Goal: Information Seeking & Learning: Learn about a topic

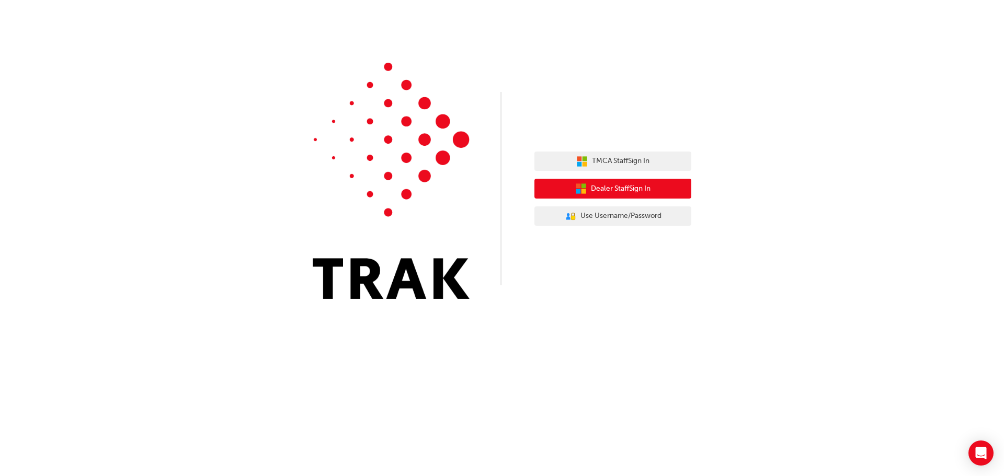
click at [614, 190] on span "Dealer Staff Sign In" at bounding box center [621, 189] width 60 height 12
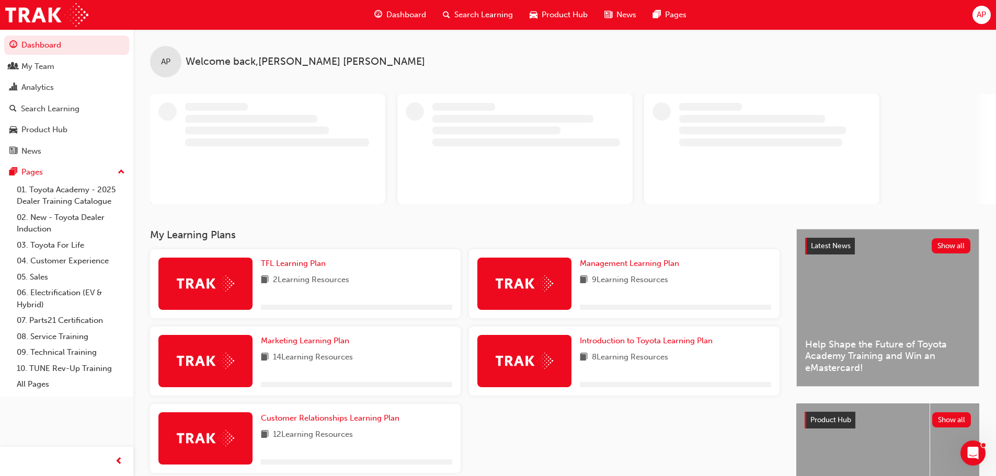
click at [498, 13] on span "Search Learning" at bounding box center [483, 15] width 59 height 12
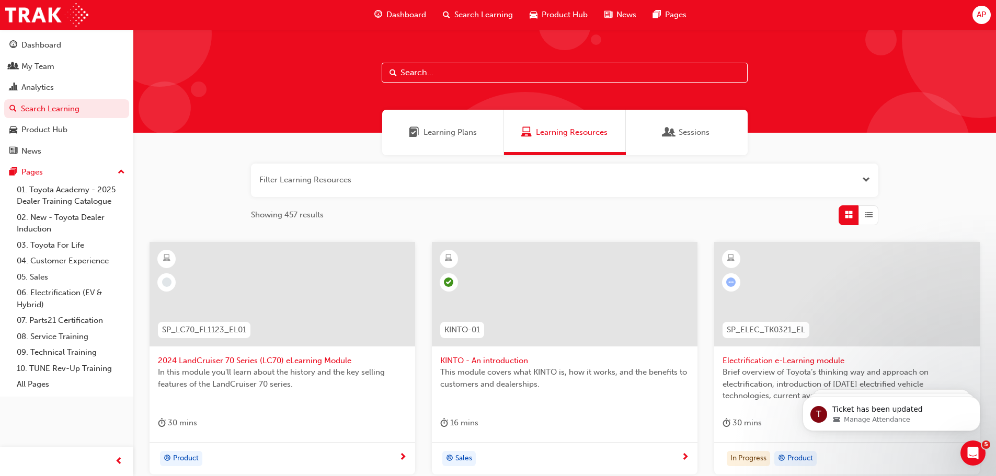
click at [448, 68] on input "text" at bounding box center [565, 73] width 366 height 20
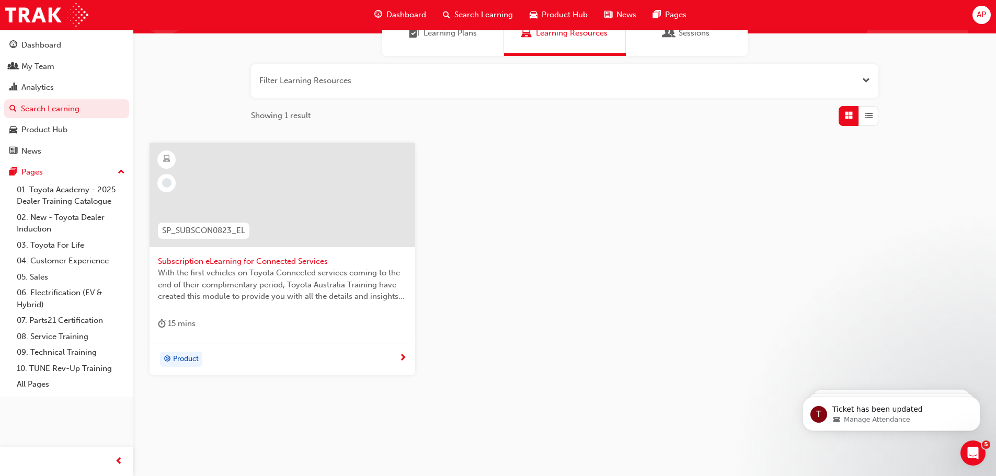
scroll to position [100, 0]
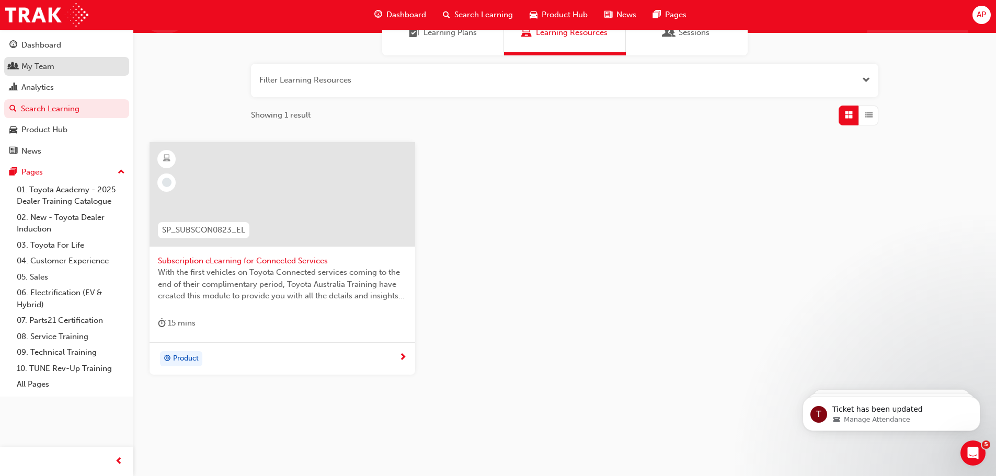
type input "SP_SUB"
click at [41, 62] on div "My Team" at bounding box center [37, 67] width 33 height 12
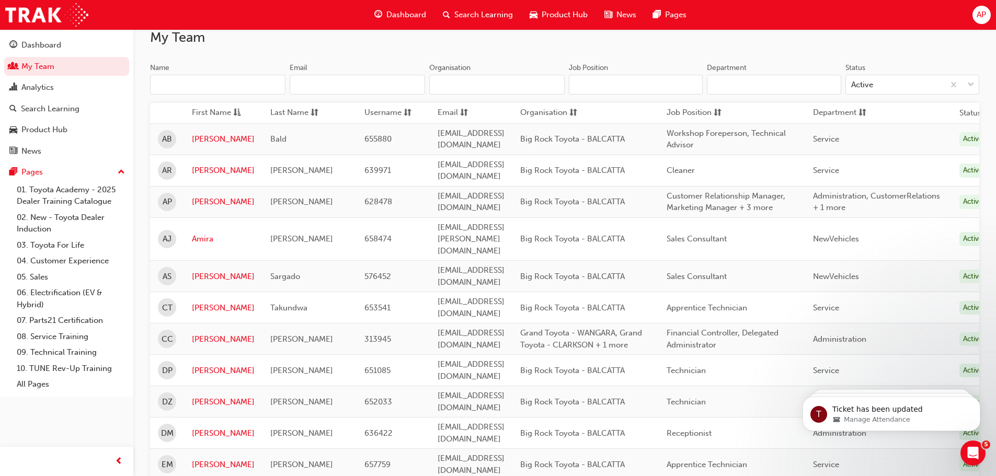
scroll to position [105, 0]
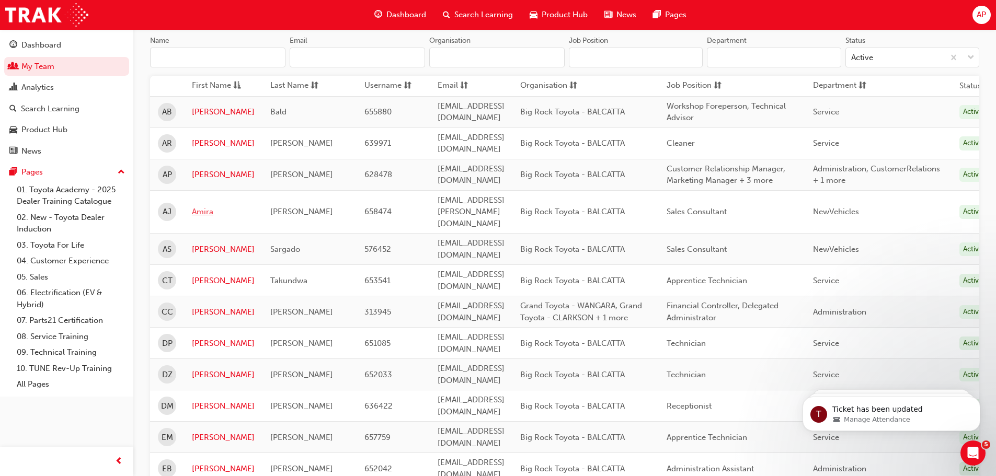
click at [206, 206] on link "Amira" at bounding box center [223, 212] width 63 height 12
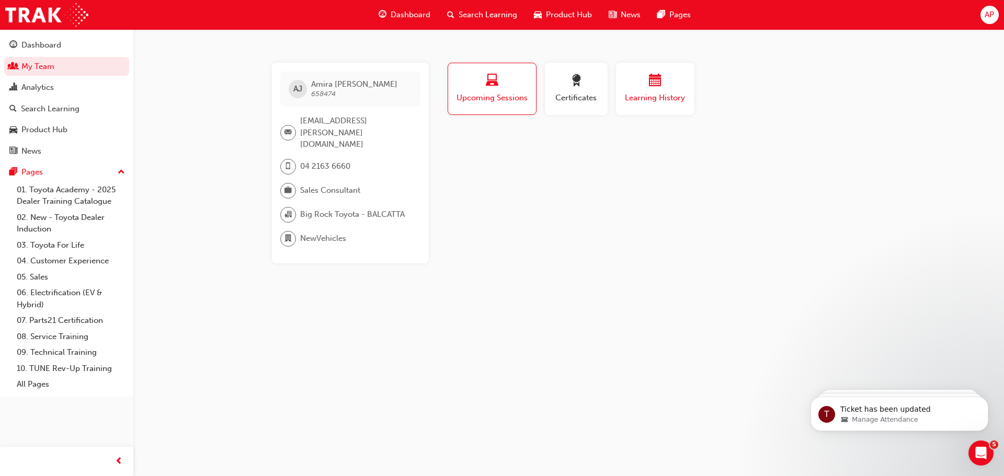
click at [650, 85] on span "calendar-icon" at bounding box center [655, 81] width 13 height 14
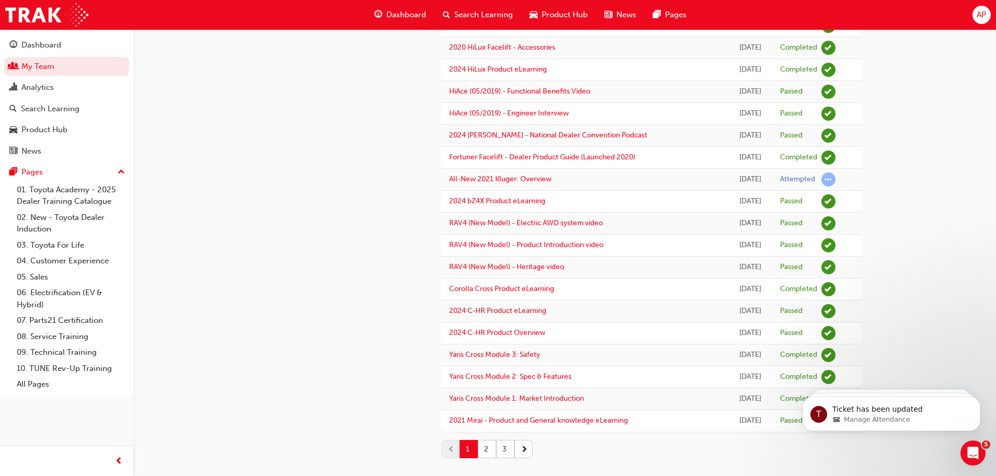
scroll to position [814, 0]
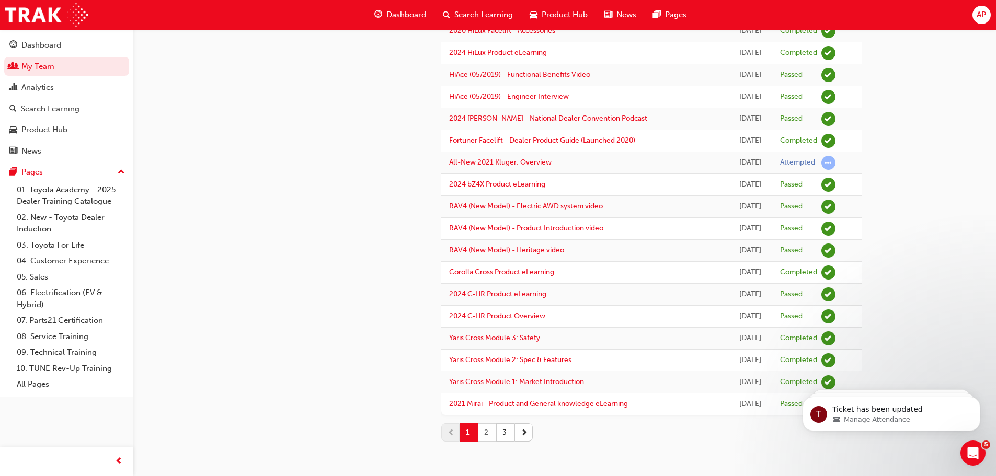
click at [488, 430] on button "2" at bounding box center [487, 432] width 18 height 18
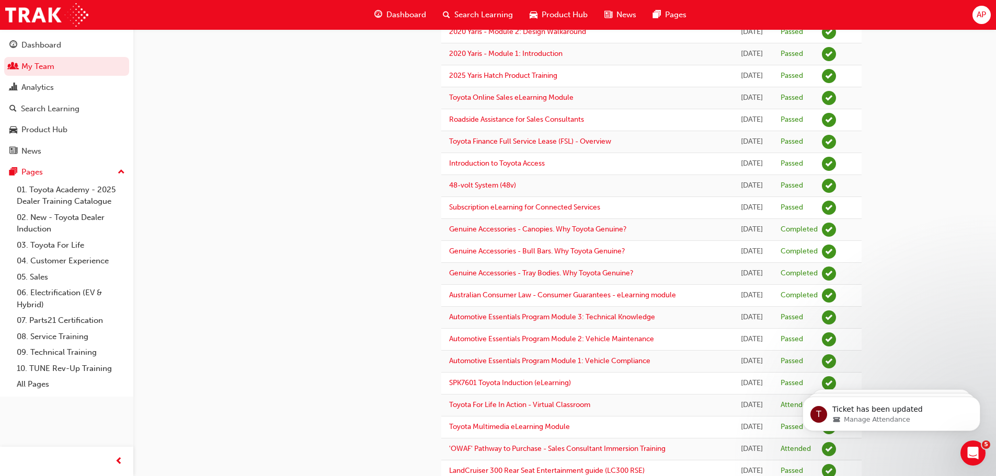
scroll to position [239, 0]
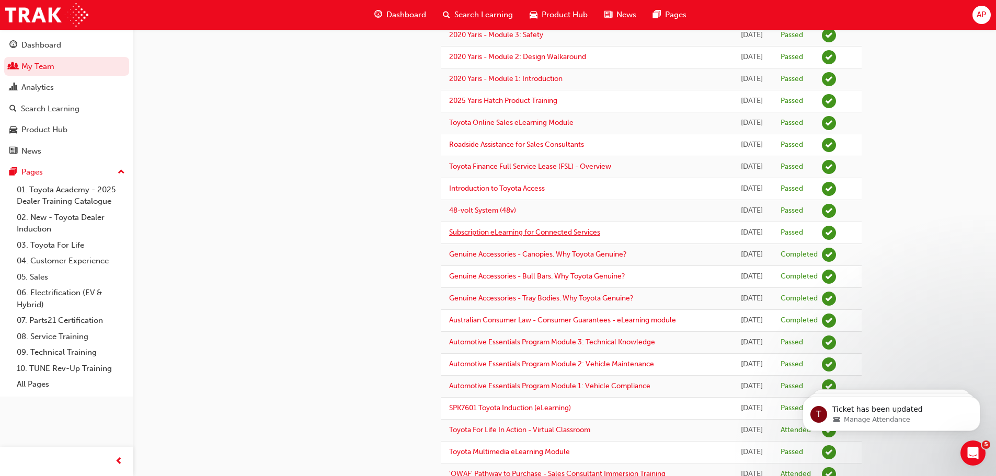
click at [574, 232] on link "Subscription eLearning for Connected Services" at bounding box center [524, 232] width 151 height 9
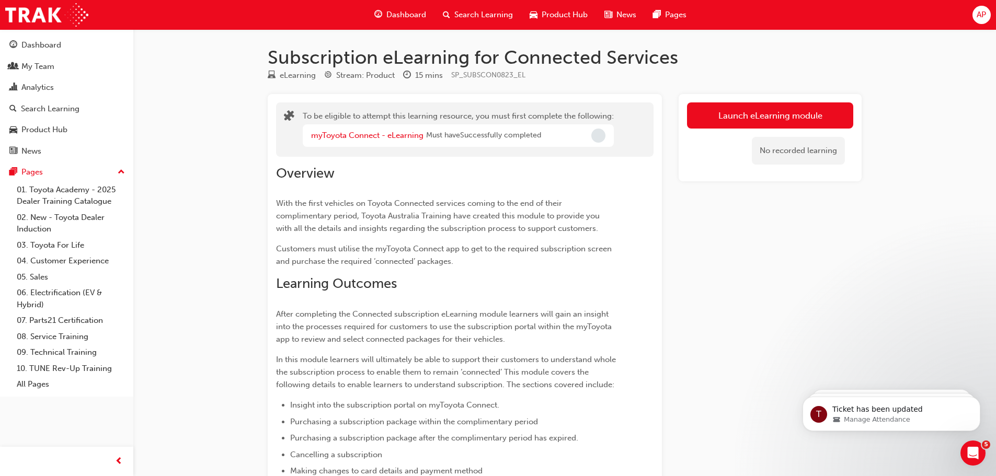
click at [977, 17] on span "AP" at bounding box center [981, 15] width 9 height 12
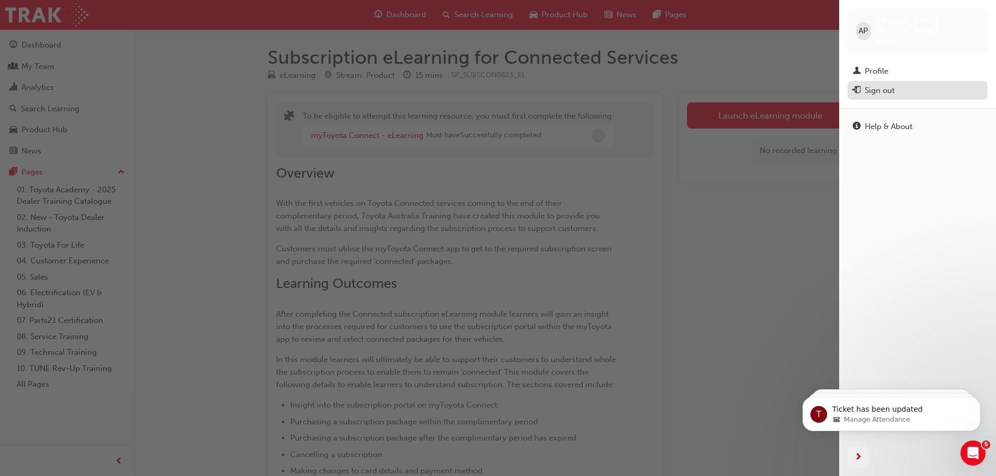
click at [885, 85] on div "Sign out" at bounding box center [880, 91] width 30 height 12
